Goal: Task Accomplishment & Management: Manage account settings

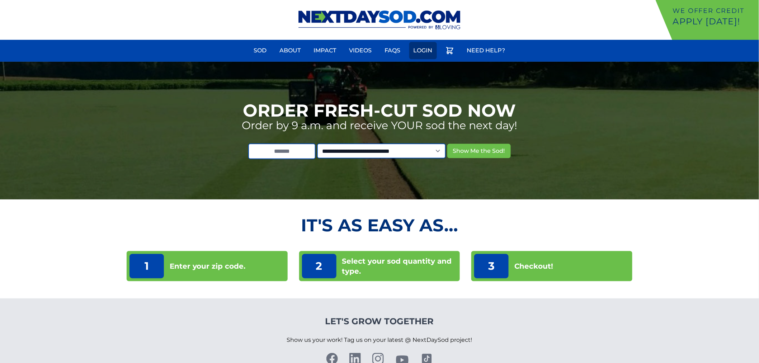
click at [419, 54] on link "Login" at bounding box center [423, 50] width 28 height 17
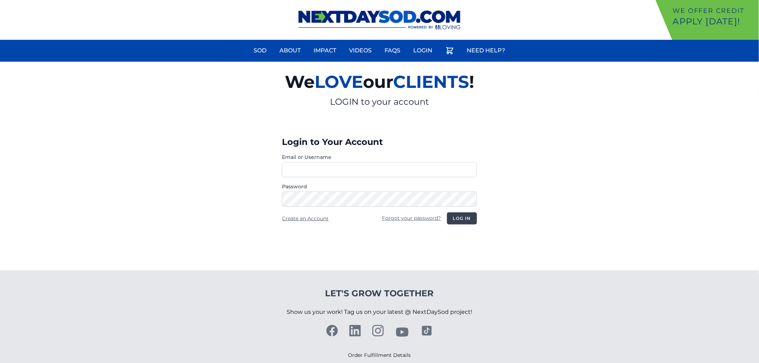
type input "**********"
click at [463, 215] on button "Log in" at bounding box center [462, 218] width 30 height 12
